Goal: Ask a question

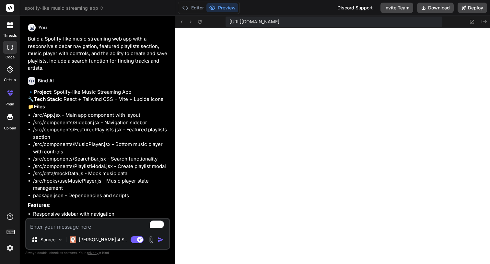
scroll to position [185, 0]
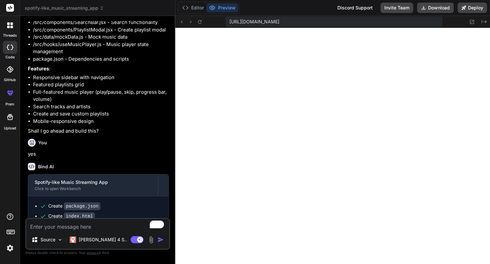
click at [226, 9] on button "Preview" at bounding box center [222, 7] width 32 height 9
click at [228, 6] on button "Preview" at bounding box center [222, 7] width 32 height 9
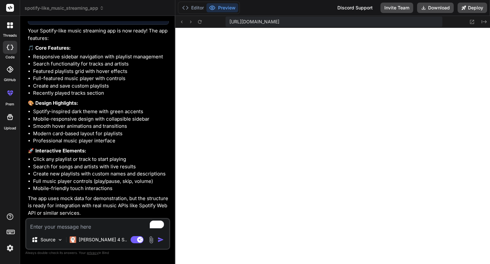
scroll to position [525, 0]
click at [93, 225] on textarea "To enrich screen reader interactions, please activate Accessibility in Grammarl…" at bounding box center [97, 225] width 143 height 12
type textarea "s"
type textarea "x"
type textarea "so"
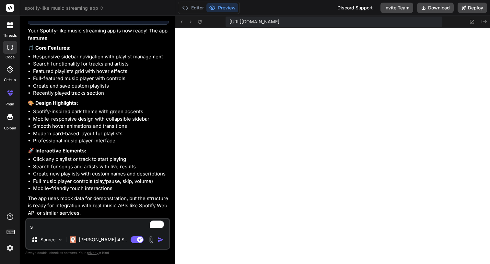
type textarea "x"
type textarea "so"
type textarea "x"
type textarea "so h"
type textarea "x"
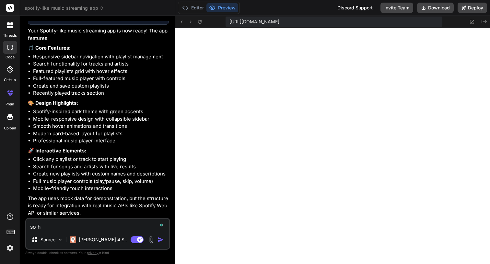
type textarea "so ho"
type textarea "x"
type textarea "so how"
type textarea "x"
type textarea "so how"
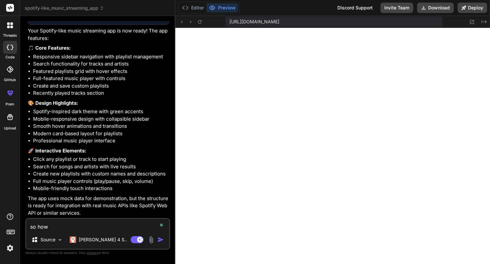
type textarea "x"
type textarea "so how d"
type textarea "x"
type textarea "so how do"
type textarea "x"
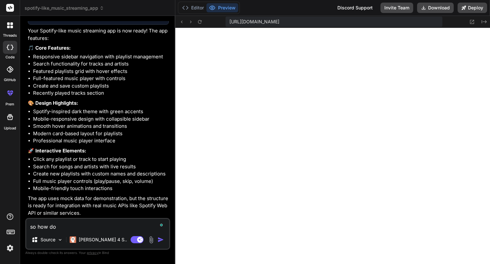
type textarea "so how do"
type textarea "x"
type textarea "so how do i"
type textarea "x"
type textarea "so how do i"
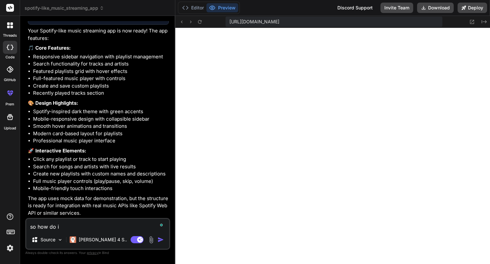
type textarea "x"
type textarea "so how do i get"
type textarea "x"
type textarea "so how do i get"
type textarea "x"
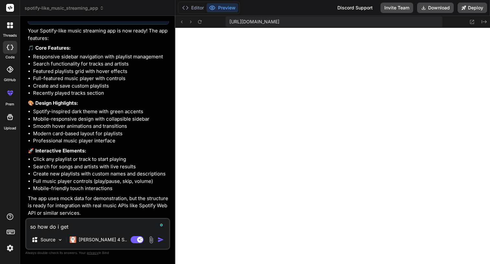
type textarea "so how do i get m"
type textarea "x"
type textarea "so how do i get mu"
type textarea "x"
type textarea "so how do i get mus"
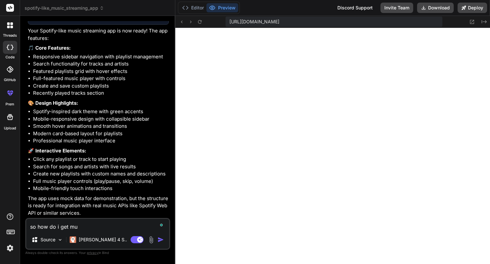
type textarea "x"
type textarea "so how do i get musi"
type textarea "x"
type textarea "so how do i get musin"
type textarea "x"
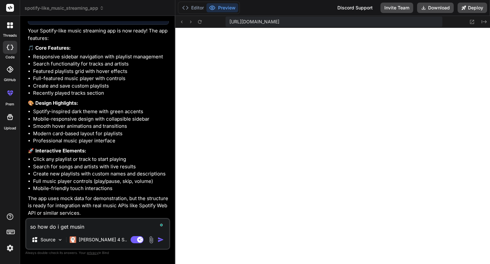
type textarea "so how do i get musin"
type textarea "x"
type textarea "so how do i get musin"
type textarea "x"
type textarea "so how do i get musi"
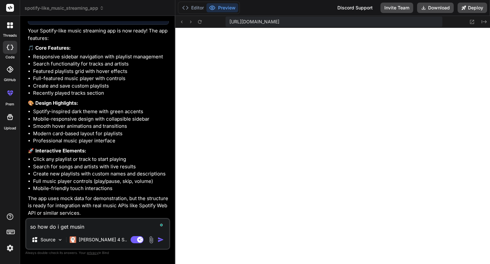
type textarea "x"
type textarea "so how do i get music"
type textarea "x"
type textarea "so how do i get music"
type textarea "x"
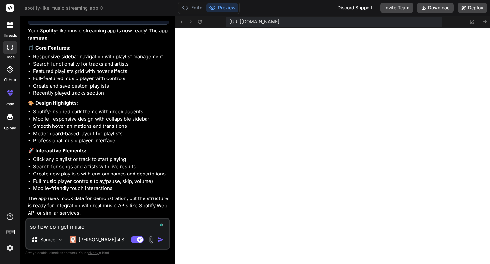
type textarea "so how do i get music i"
type textarea "x"
type textarea "so how do i get music in"
type textarea "x"
type textarea "so how do i get music in?"
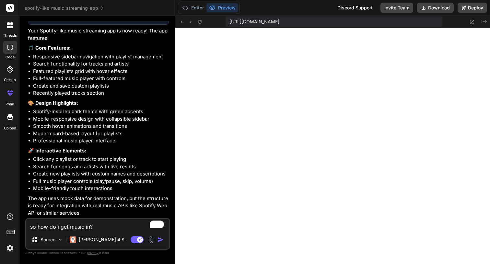
type textarea "x"
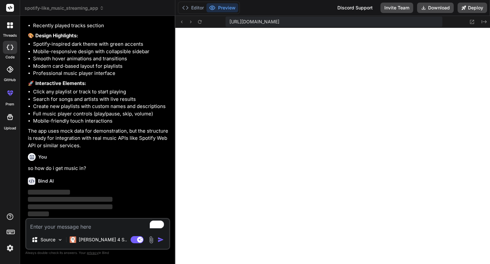
scroll to position [592, 0]
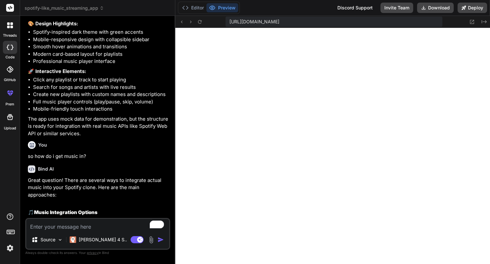
type textarea "x"
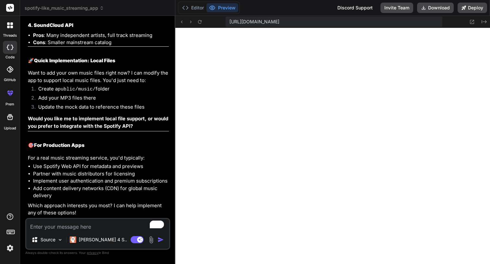
scroll to position [914, 0]
